Goal: Communication & Community: Answer question/provide support

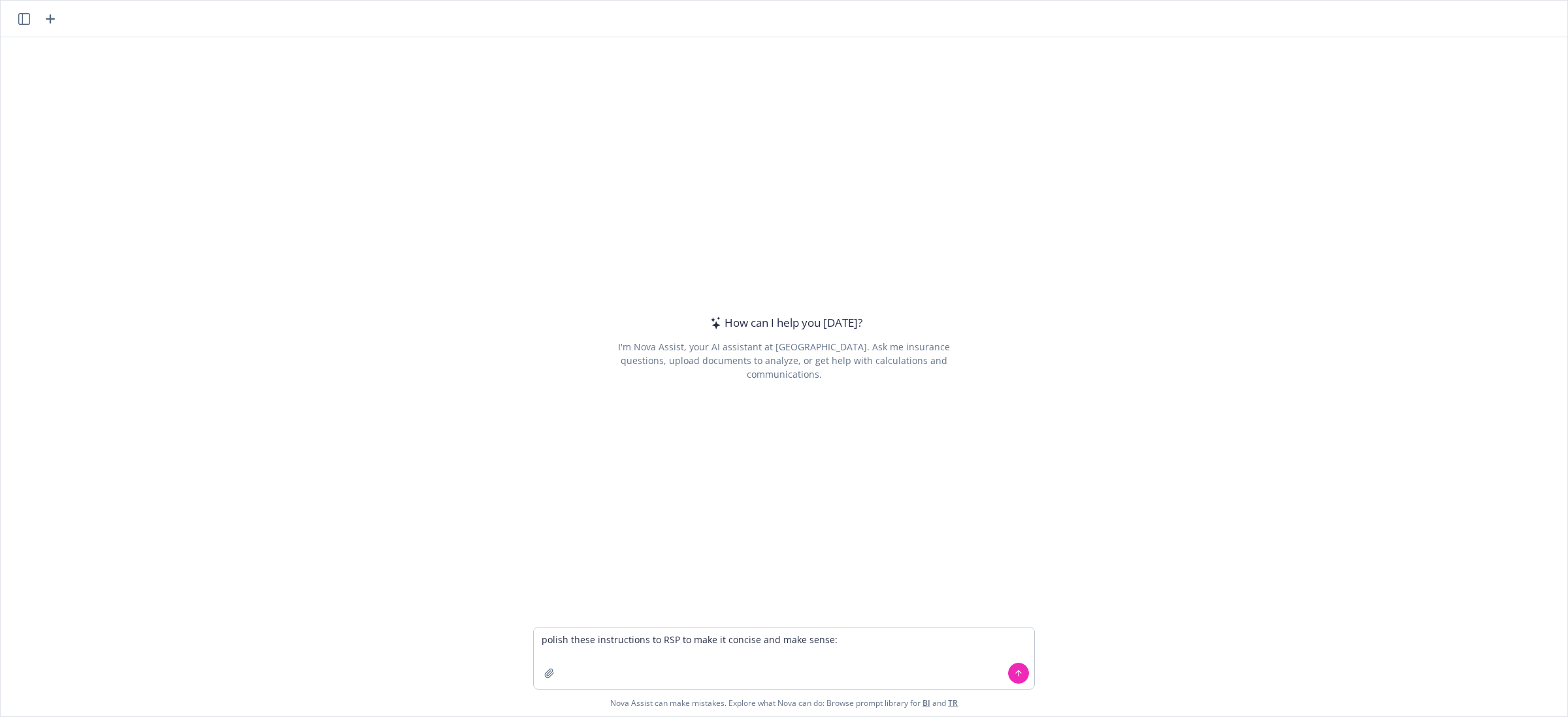
type textarea "loremi dolor sitametconse ad ELI se doei te incidid utl etdo magna: Al ENI, Adm…"
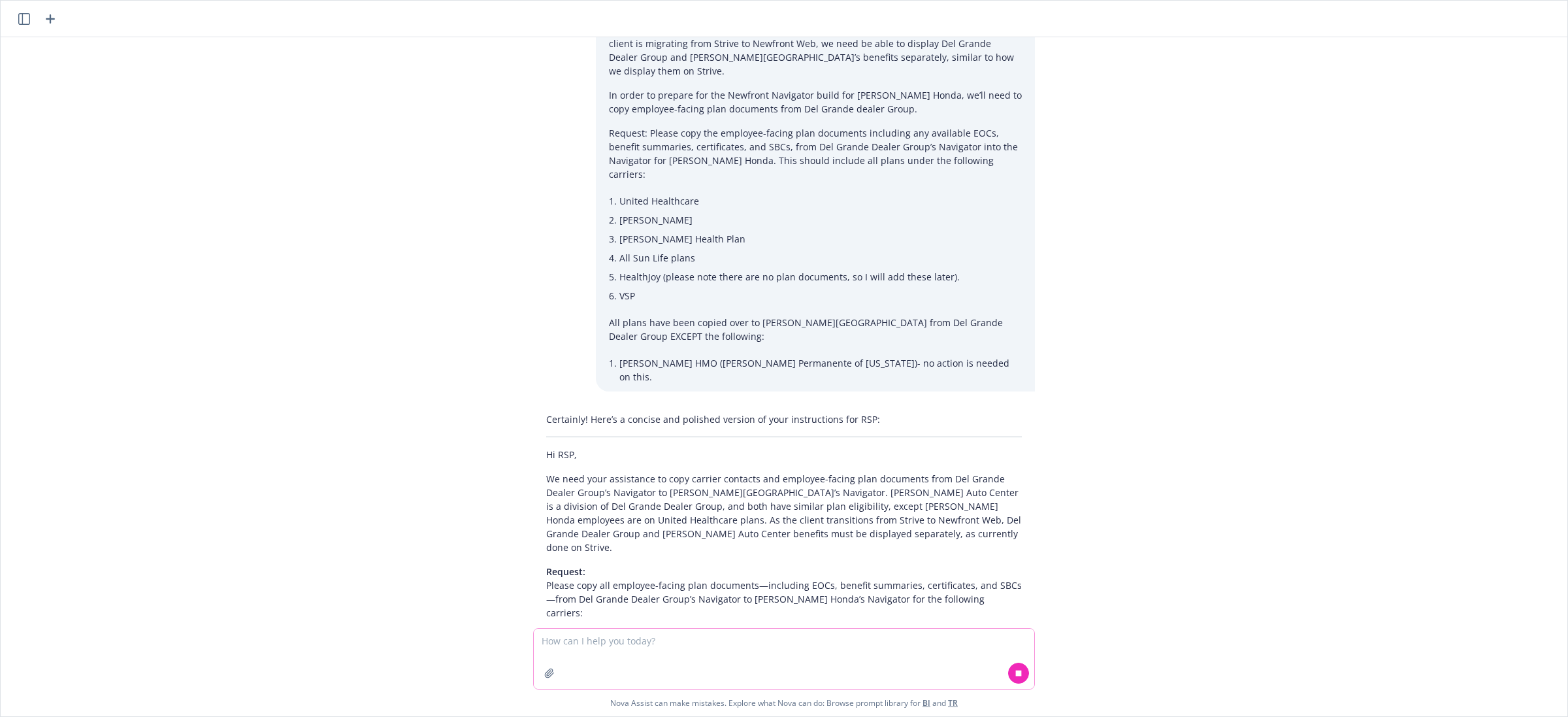
scroll to position [268, 0]
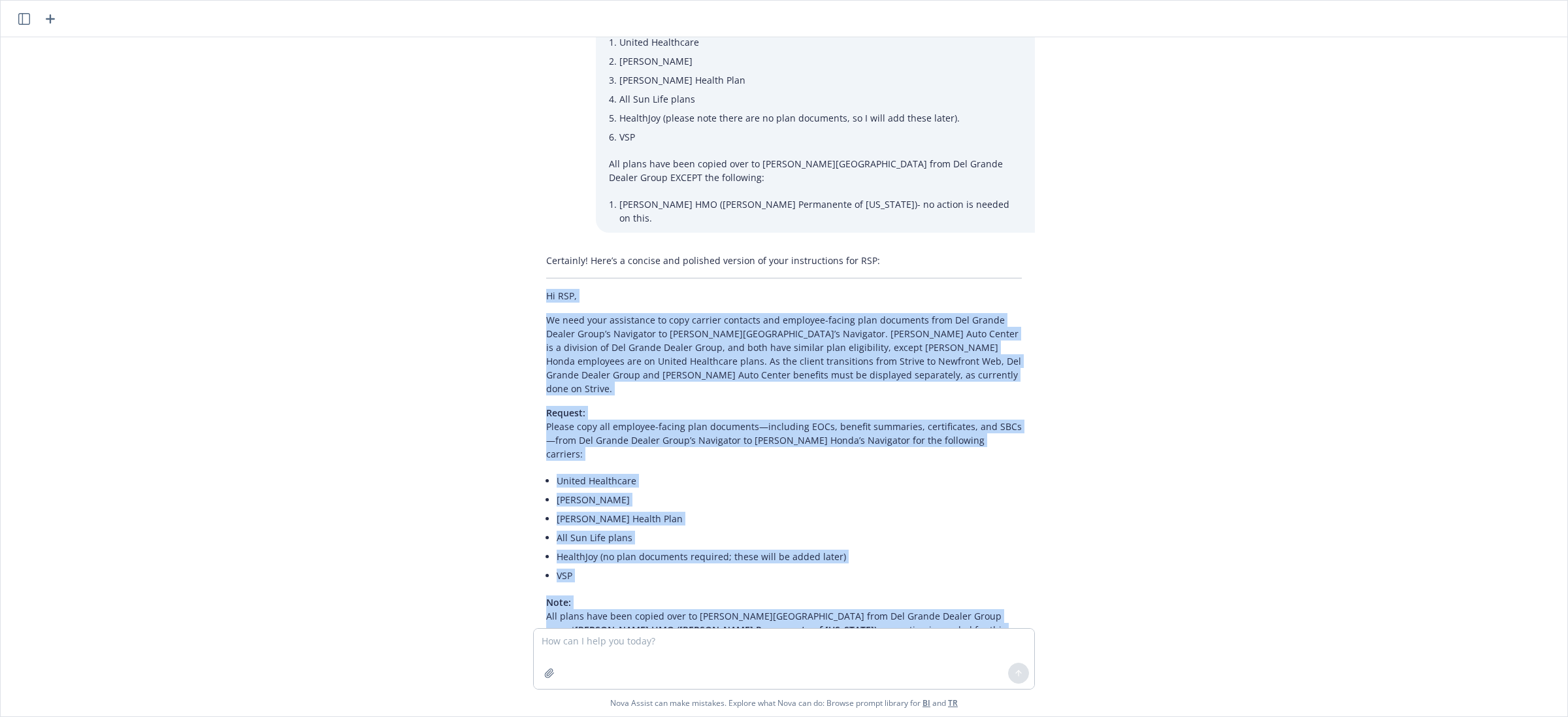
drag, startPoint x: 600, startPoint y: 586, endPoint x: 479, endPoint y: 249, distance: 358.1
click at [479, 249] on div "polish these instructions to RSP to make it concise and make sense: Hi RSP, Thi…" at bounding box center [784, 333] width 1567 height 591
copy div "Lo IPS, Do sita cons adipiscing el sedd eiusmod temporin utl etdolore-magnaa en…"
